Goal: Task Accomplishment & Management: Use online tool/utility

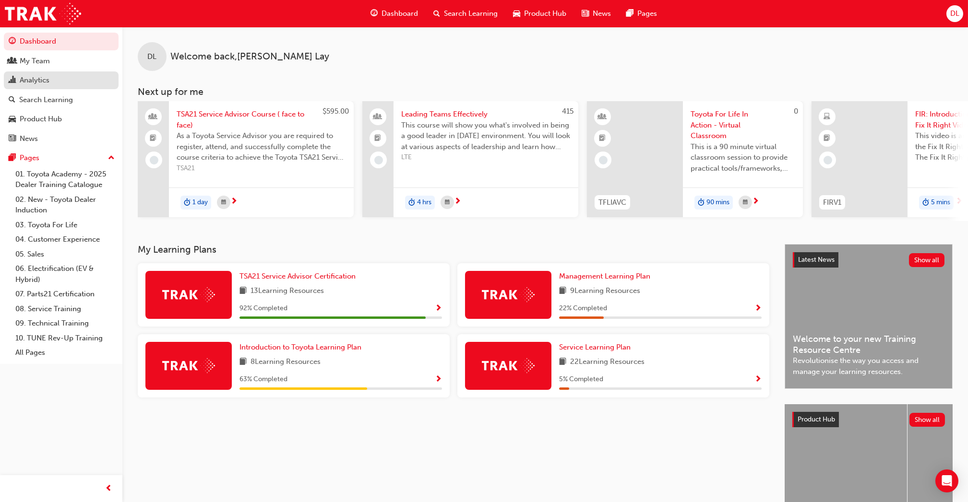
click at [36, 83] on div "Analytics" at bounding box center [35, 80] width 30 height 11
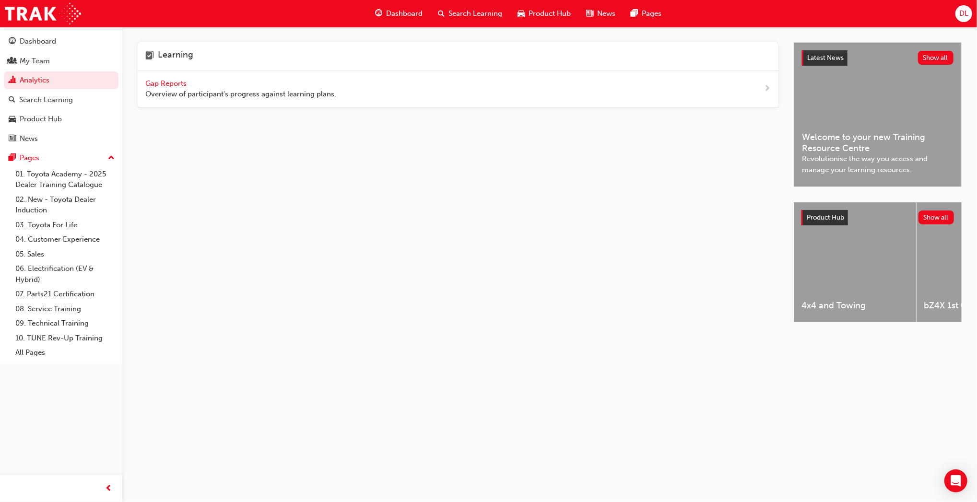
click at [184, 81] on span "Gap Reports" at bounding box center [166, 83] width 43 height 9
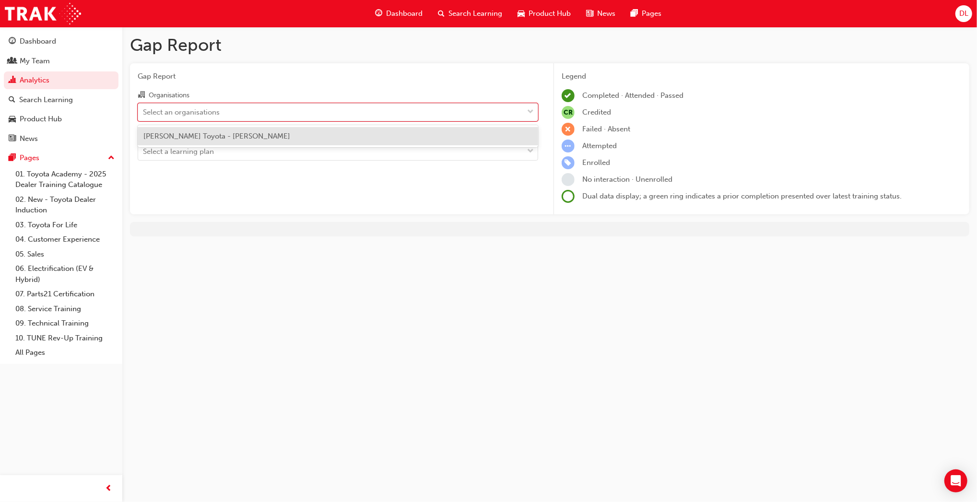
drag, startPoint x: 391, startPoint y: 112, endPoint x: 385, endPoint y: 124, distance: 13.3
click at [385, 124] on div "Organisations option Melton Toyota - MELTON focused, 1 of 1. 1 result available…" at bounding box center [338, 124] width 401 height 71
click at [385, 131] on div "Melton Toyota - MELTON" at bounding box center [338, 136] width 401 height 19
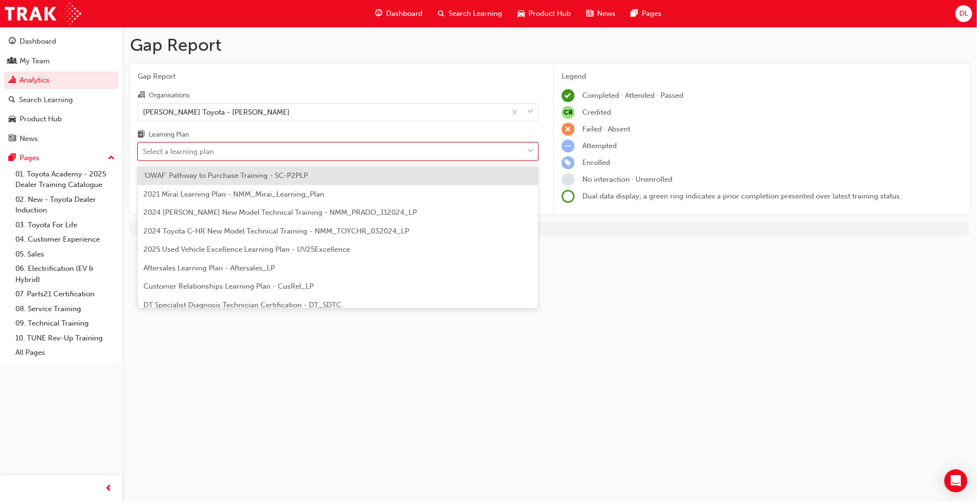
click at [386, 154] on div "Select a learning plan" at bounding box center [330, 151] width 385 height 17
click at [144, 154] on input "Learning Plan option 'OWAF' Pathway to Purchase Training - SC-P2PLP focused, 1 …" at bounding box center [143, 151] width 1 height 8
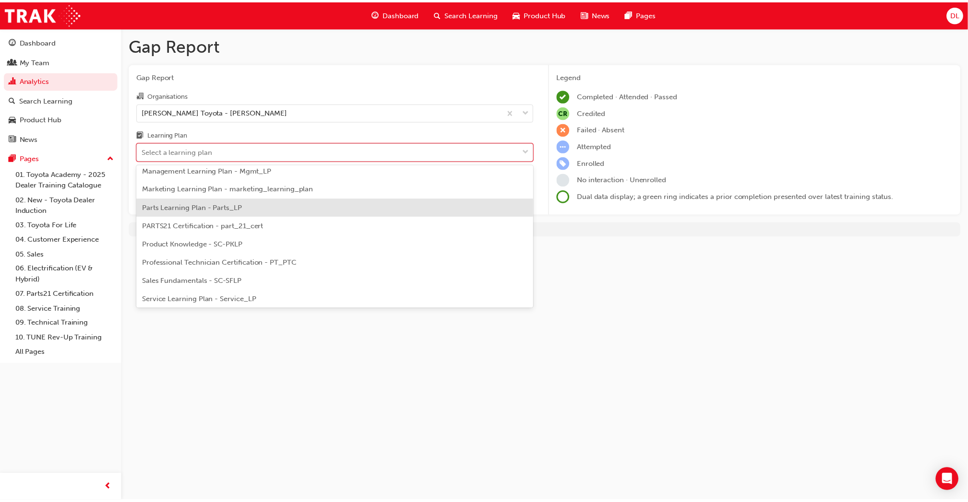
scroll to position [246, 0]
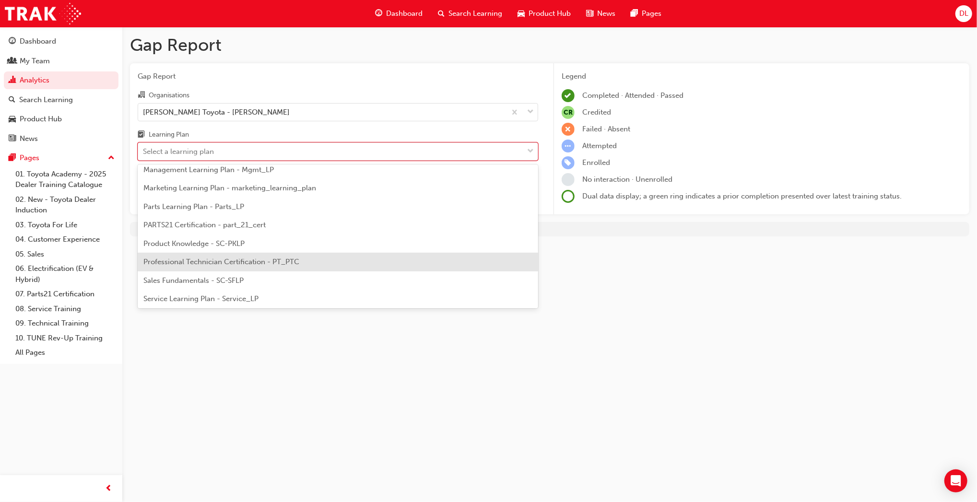
click at [283, 265] on span "Professional Technician Certification - PT_PTC" at bounding box center [221, 262] width 156 height 9
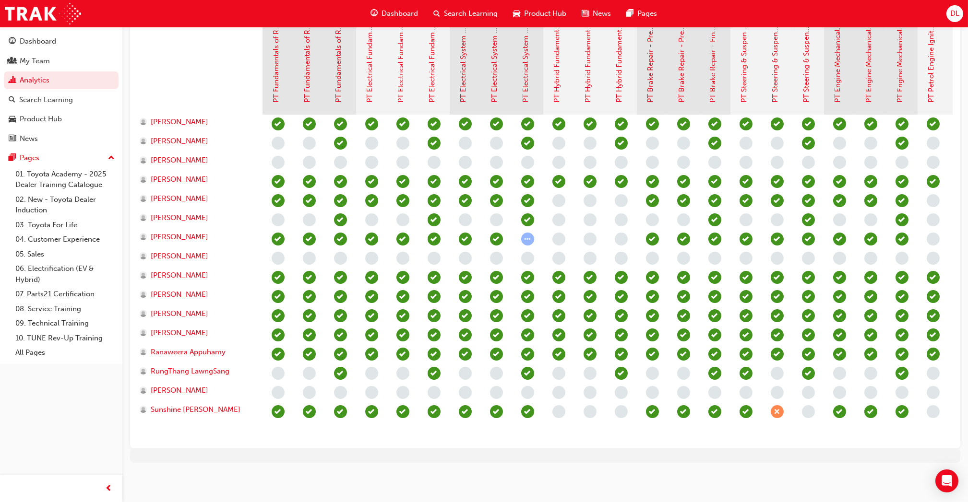
click at [953, 12] on span "DL" at bounding box center [954, 13] width 9 height 11
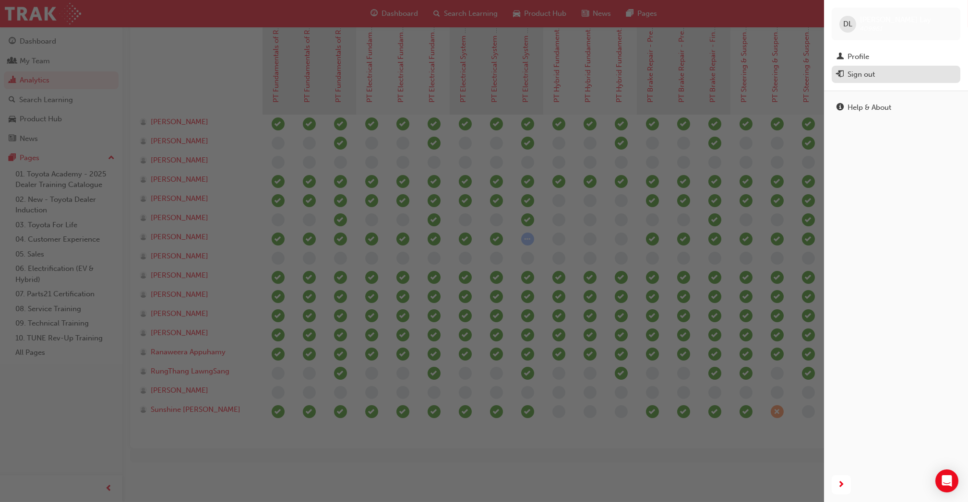
click at [857, 79] on div "Sign out" at bounding box center [860, 74] width 27 height 11
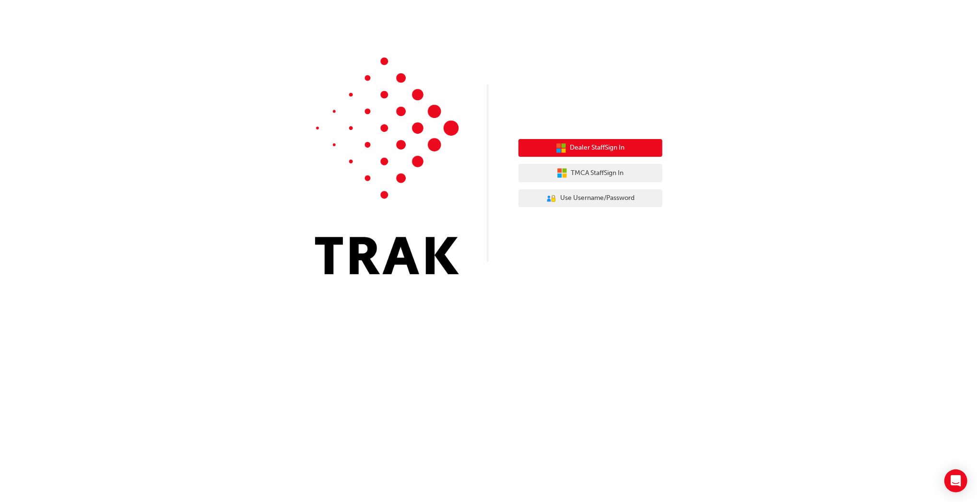
click at [533, 147] on button "Dealer Staff Sign In" at bounding box center [591, 148] width 144 height 18
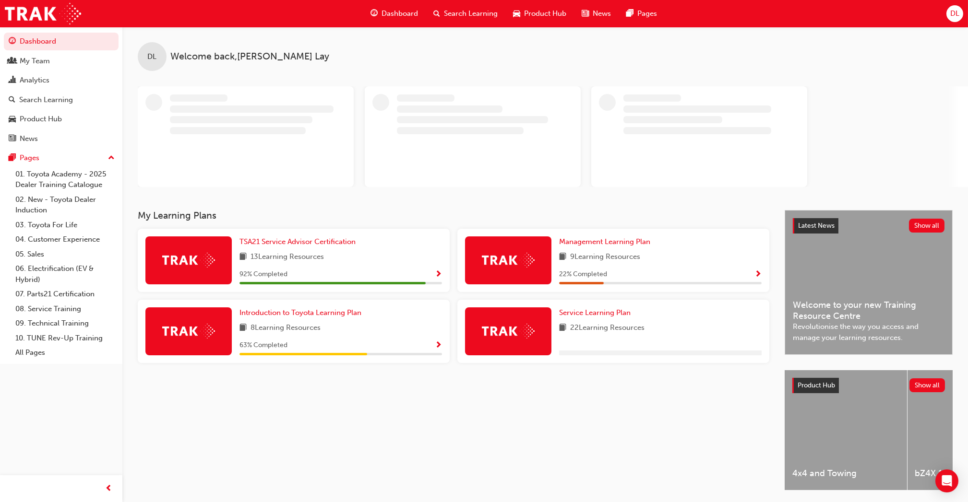
click at [956, 12] on span "DL" at bounding box center [954, 13] width 9 height 11
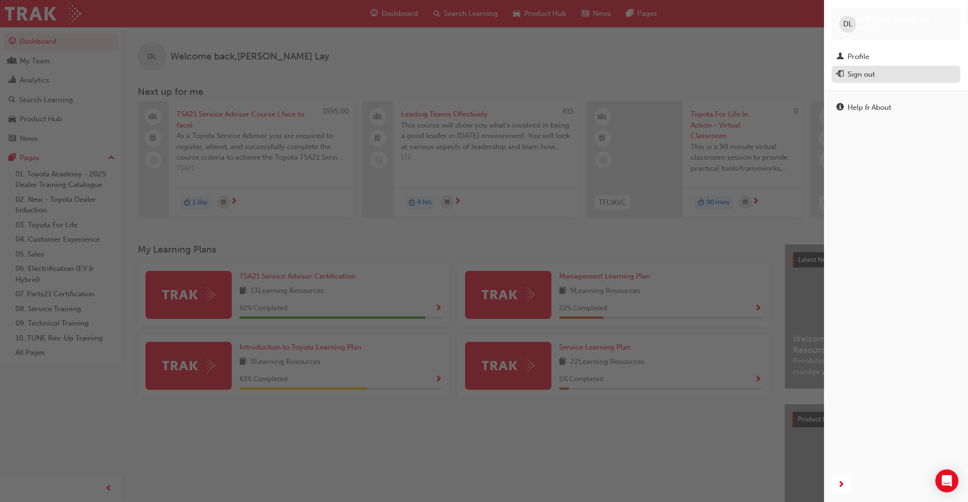
click at [865, 68] on button "Sign out" at bounding box center [896, 75] width 129 height 18
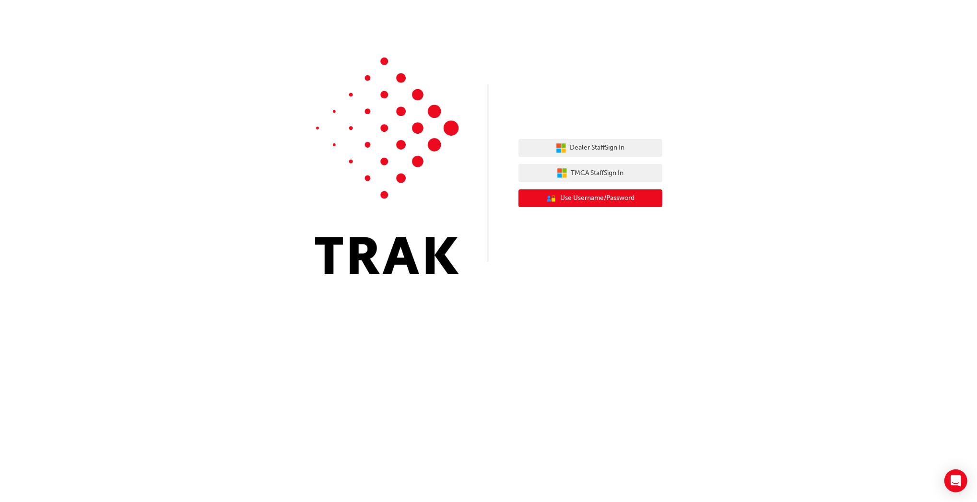
click at [609, 198] on span "Use Username/Password" at bounding box center [597, 198] width 74 height 11
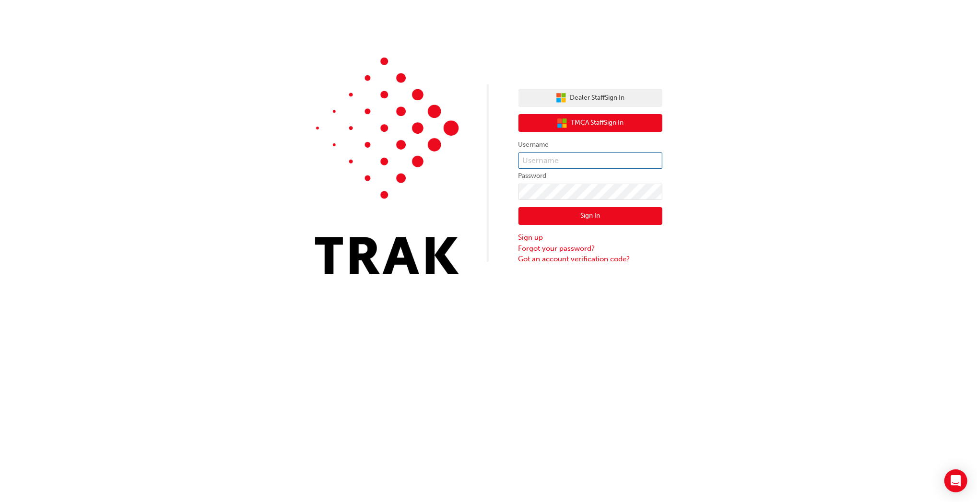
type input "Navdeep.Kumar"
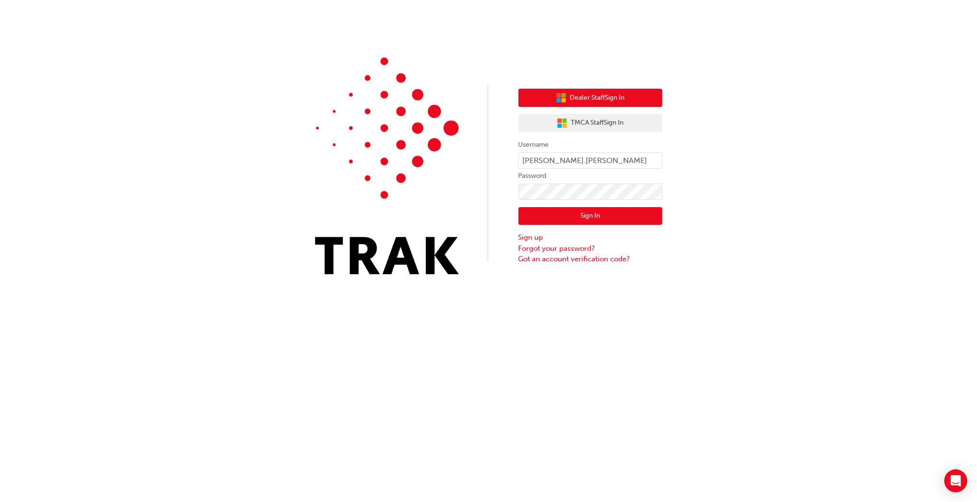
click at [596, 93] on span "Dealer Staff Sign In" at bounding box center [598, 98] width 55 height 11
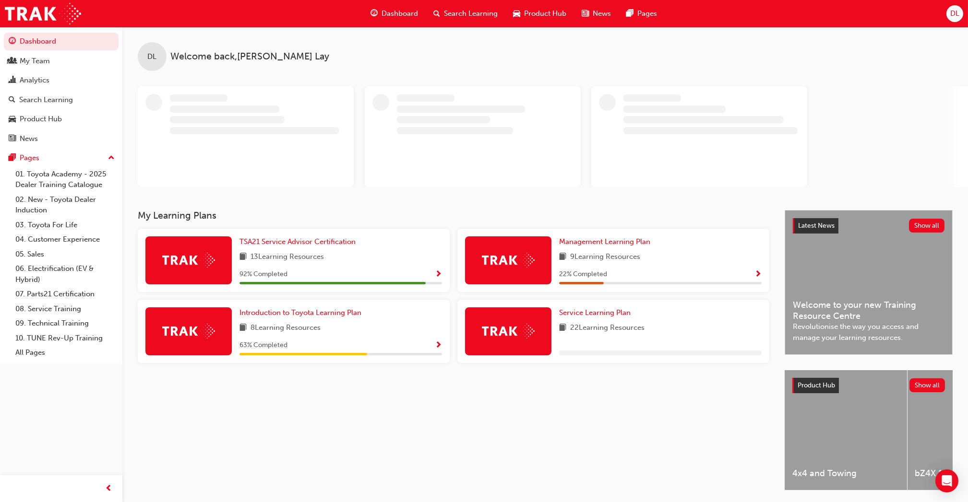
click at [950, 15] on span "DL" at bounding box center [954, 13] width 9 height 11
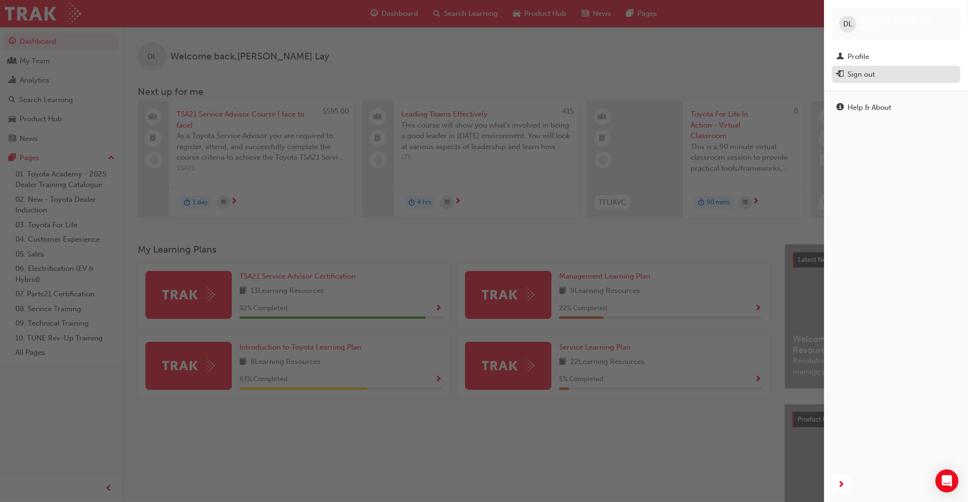
click at [894, 76] on div "Sign out" at bounding box center [895, 75] width 119 height 12
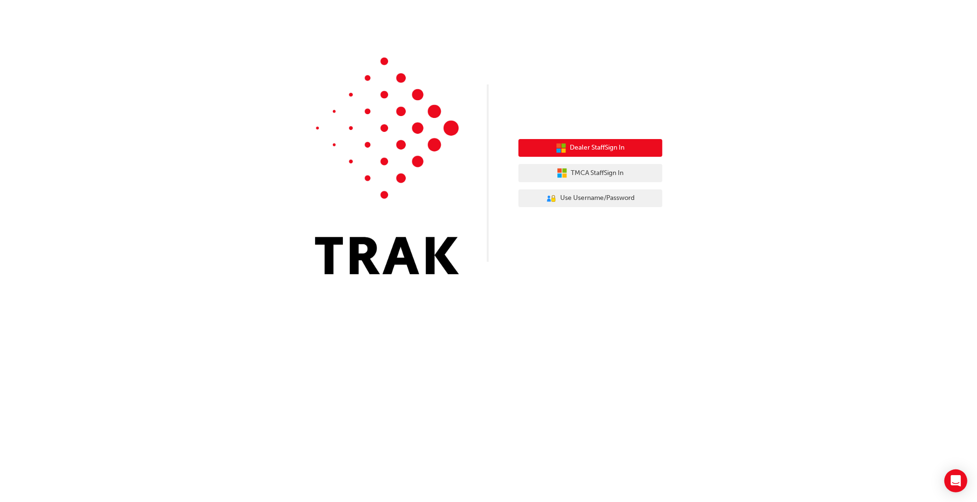
click at [634, 149] on button "Dealer Staff Sign In" at bounding box center [591, 148] width 144 height 18
